Goal: Obtain resource: Download file/media

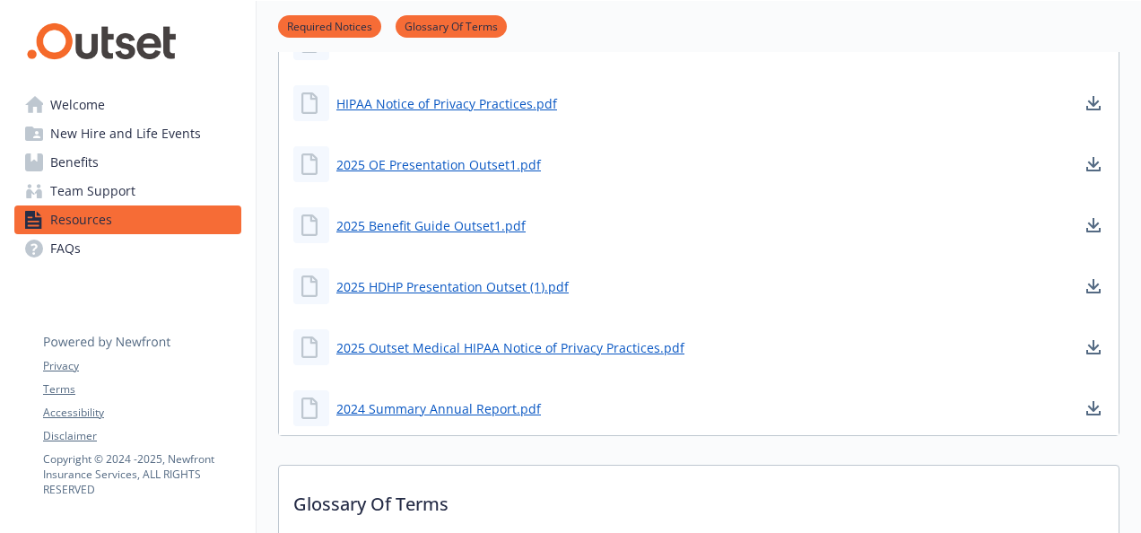
scroll to position [430, 0]
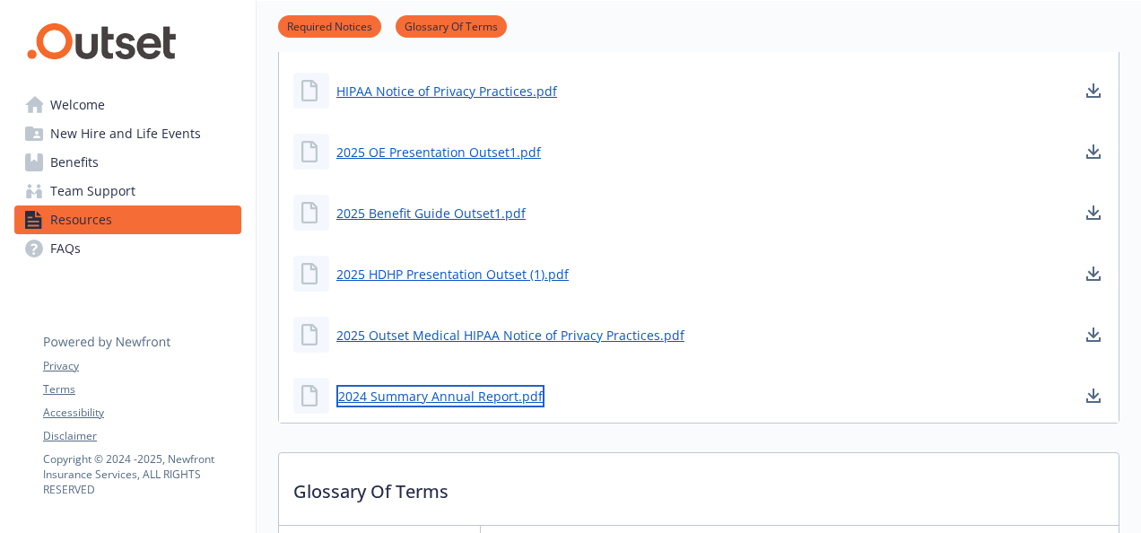
click at [392, 390] on link "2024 Summary Annual Report.pdf" at bounding box center [440, 396] width 208 height 22
